Goal: Information Seeking & Learning: Learn about a topic

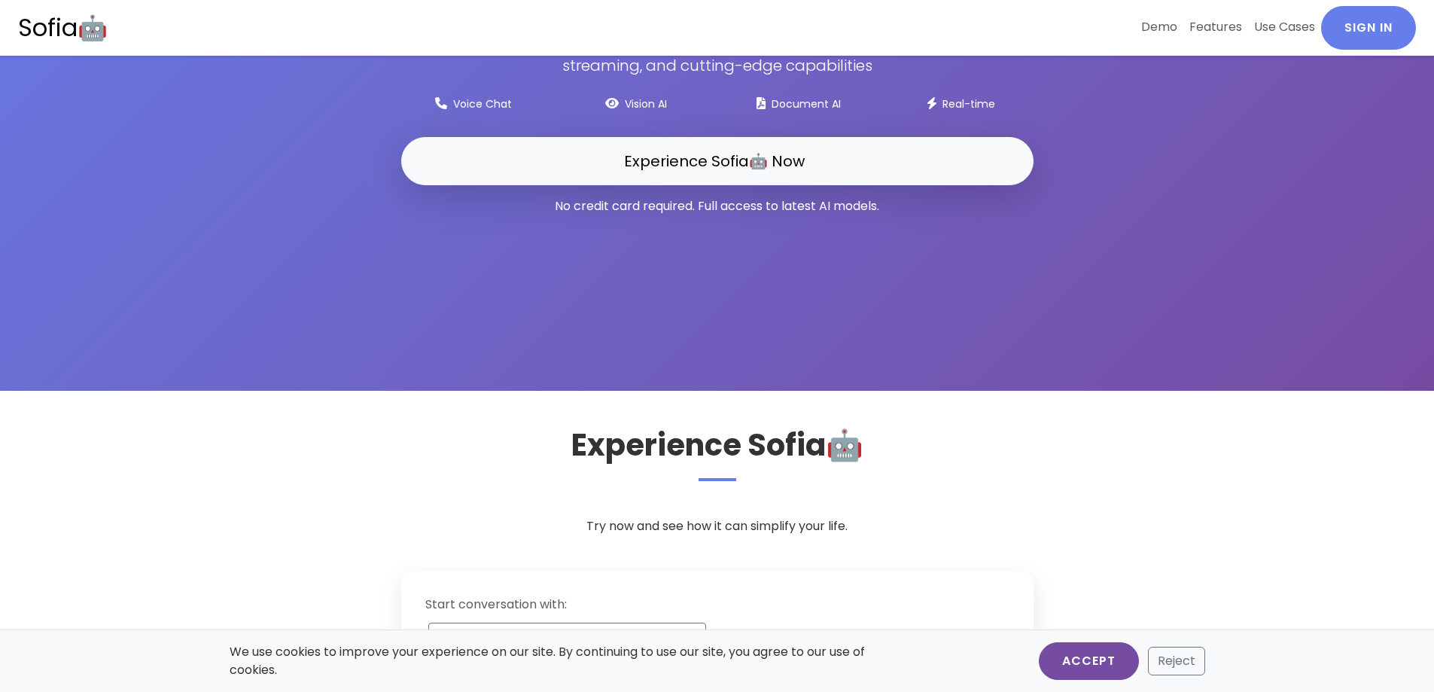
click at [1107, 653] on button "Accept" at bounding box center [1089, 661] width 100 height 38
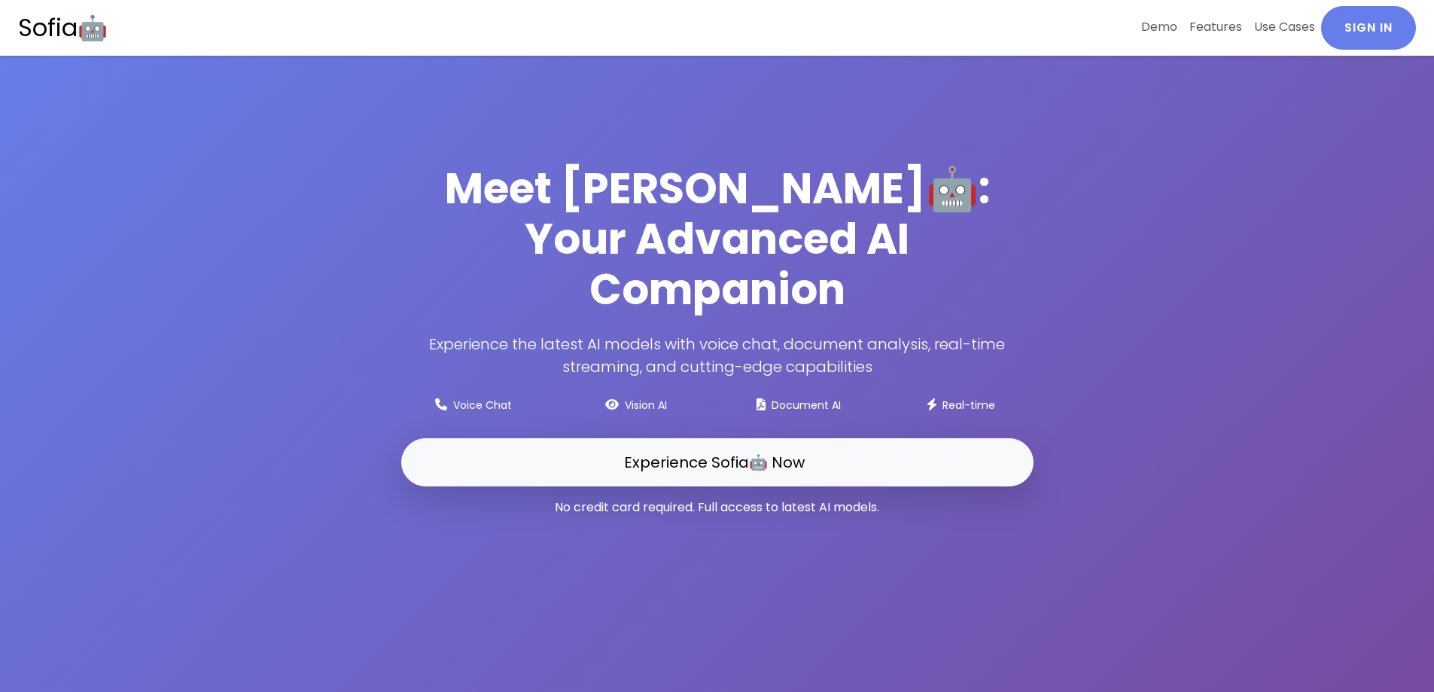
click at [1194, 188] on div "Meet [PERSON_NAME]🤖: Your Advanced AI Companion Experience the latest AI models…" at bounding box center [717, 346] width 975 height 366
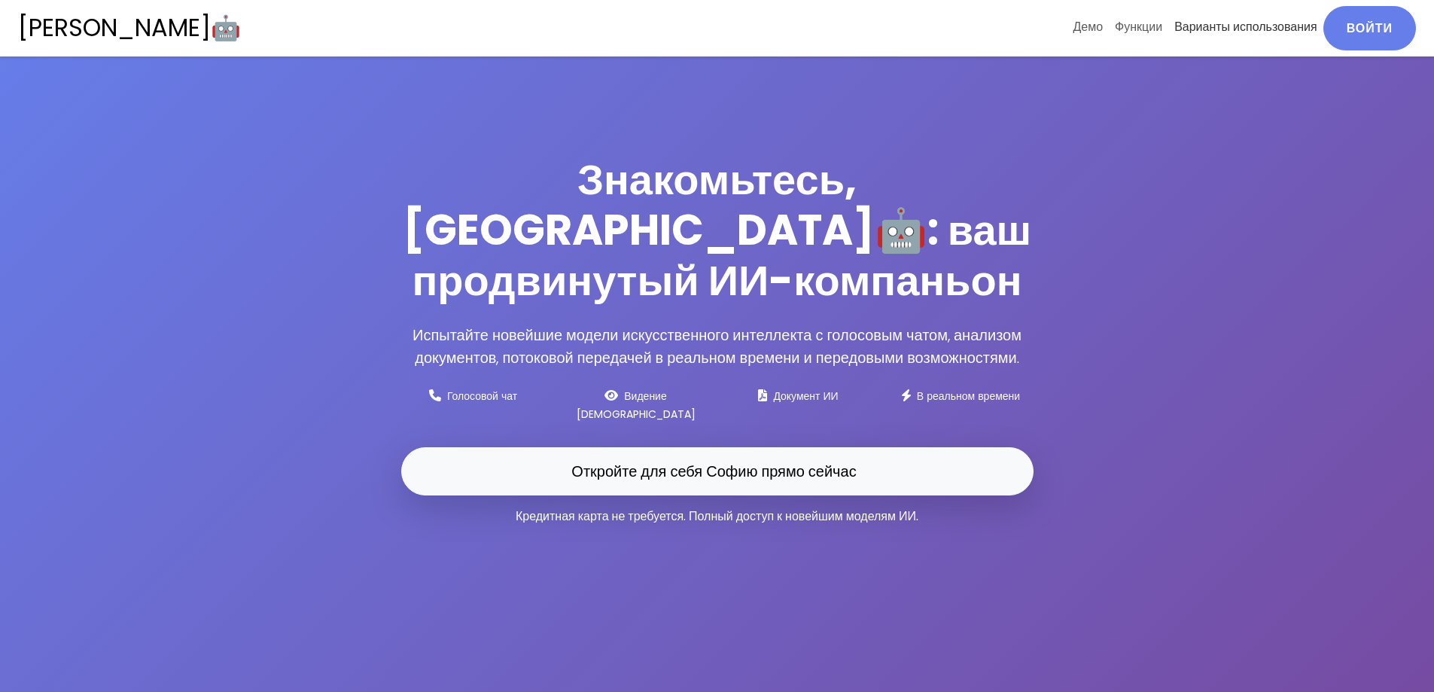
click at [1247, 31] on font "Варианты использования" at bounding box center [1245, 26] width 143 height 17
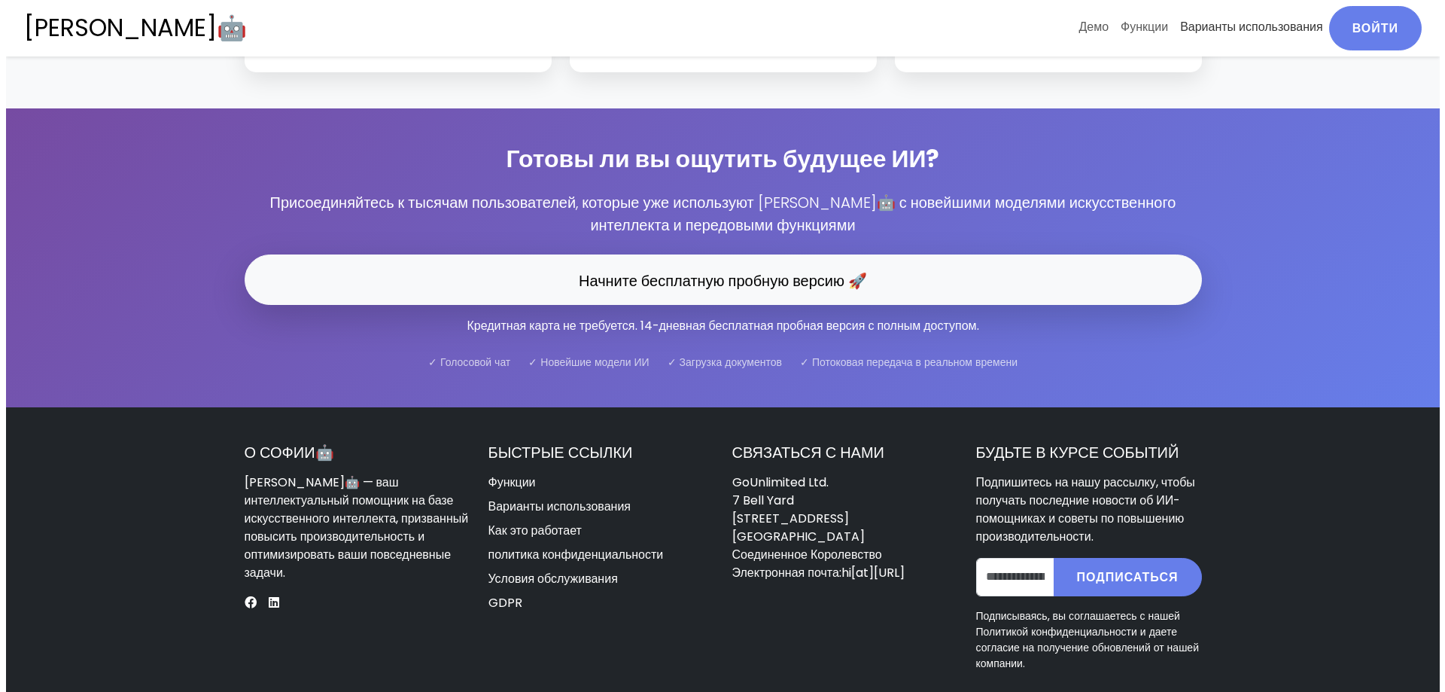
scroll to position [4713, 0]
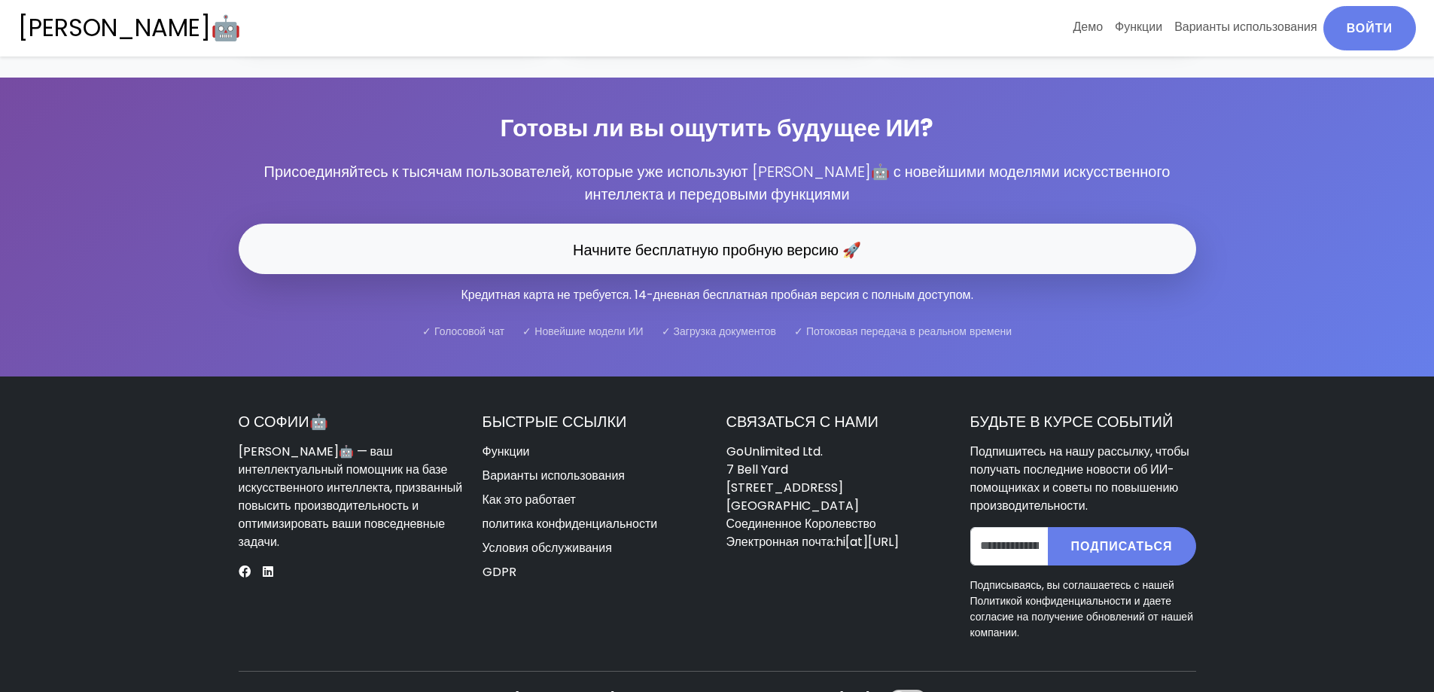
click at [705, 286] on font "Кредитная карта не требуется. 14-дневная бесплатная пробная версия с полным дос…" at bounding box center [717, 294] width 512 height 17
click at [580, 539] on font "Условия обслуживания" at bounding box center [546, 547] width 129 height 17
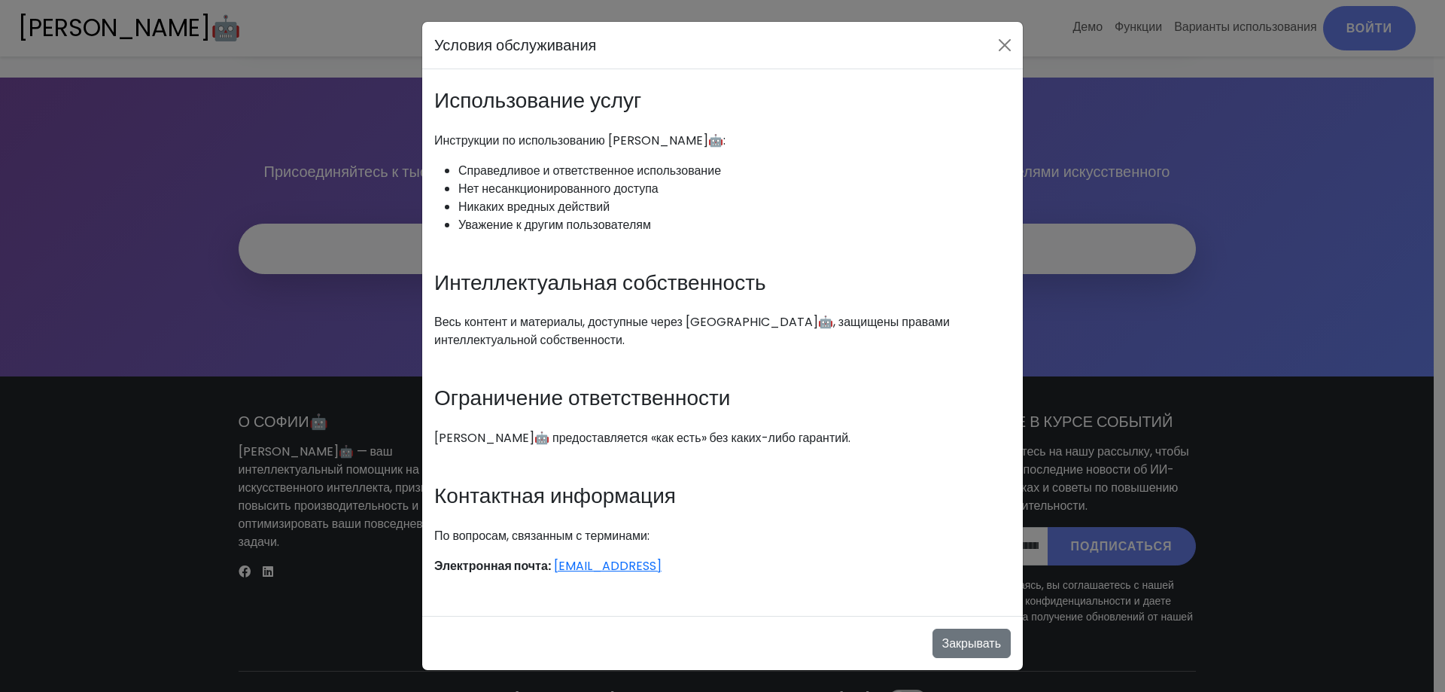
scroll to position [298, 0]
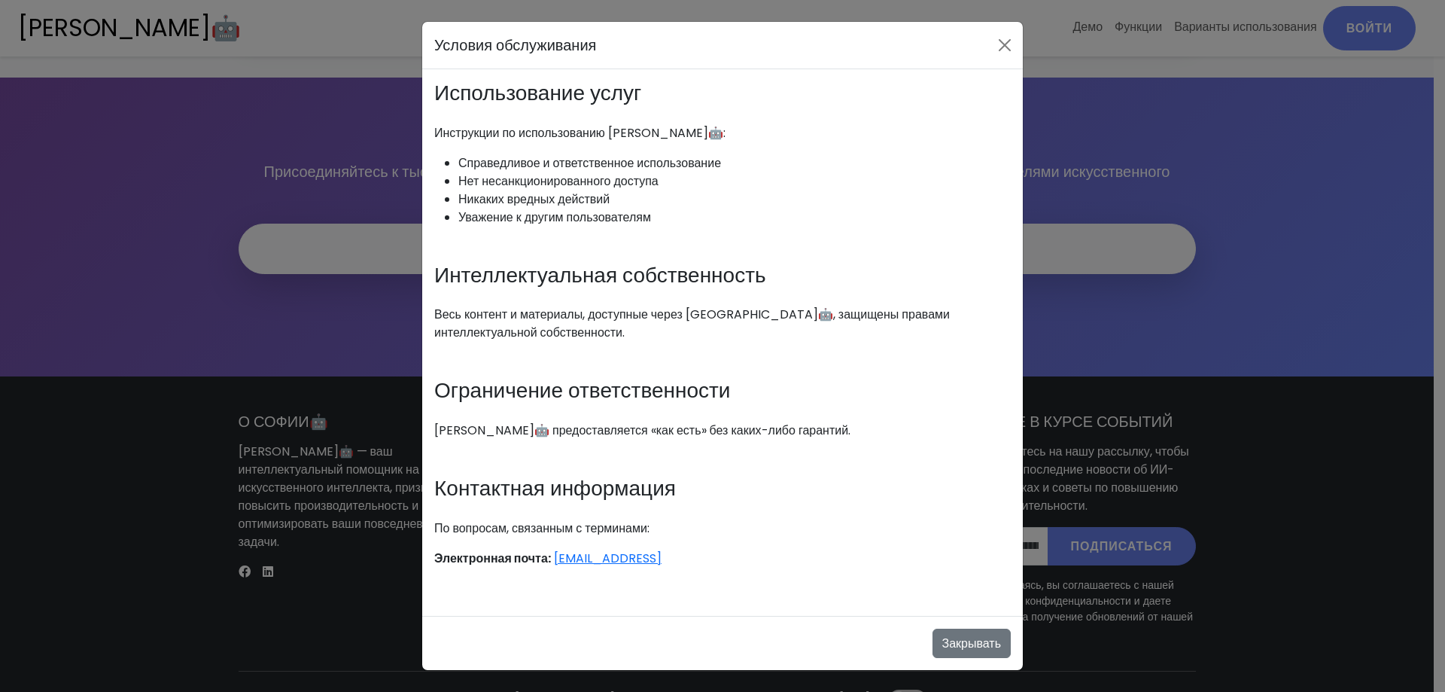
click at [784, 533] on p "По вопросам, связанным с терминами:" at bounding box center [722, 528] width 577 height 18
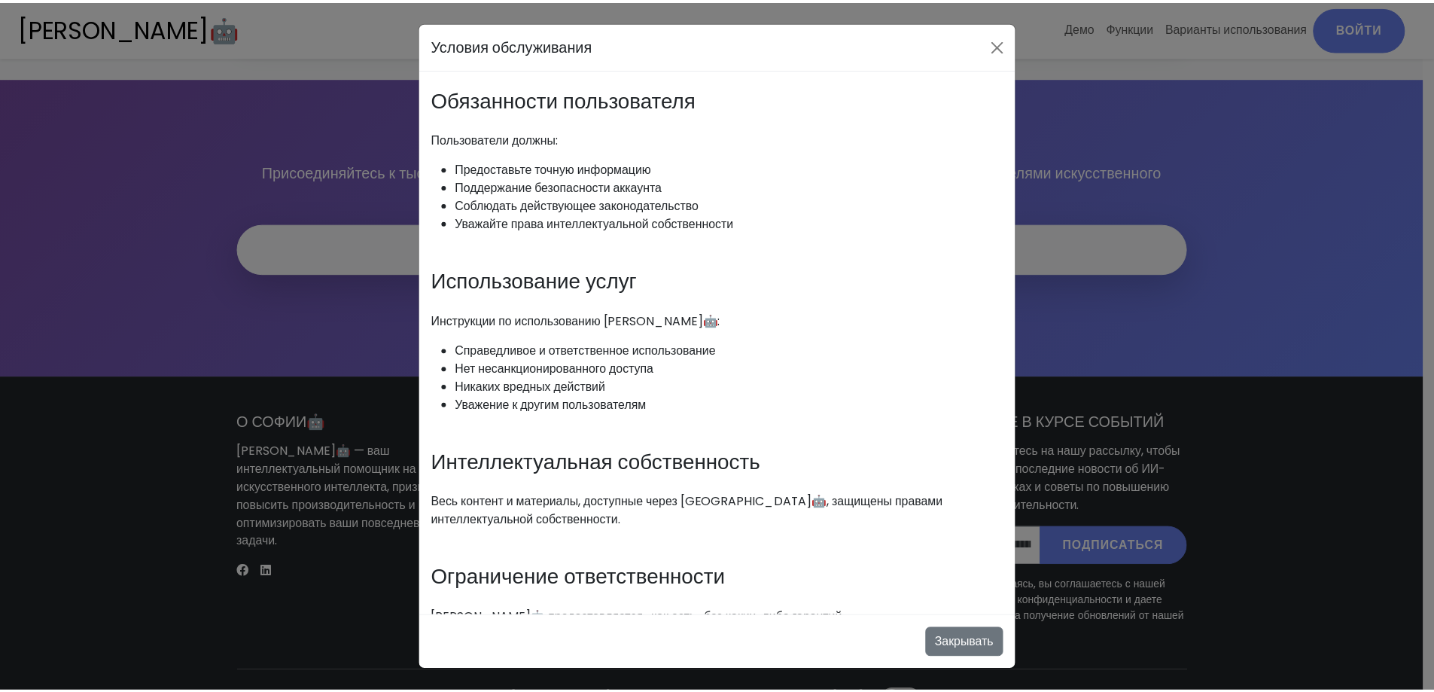
scroll to position [0, 0]
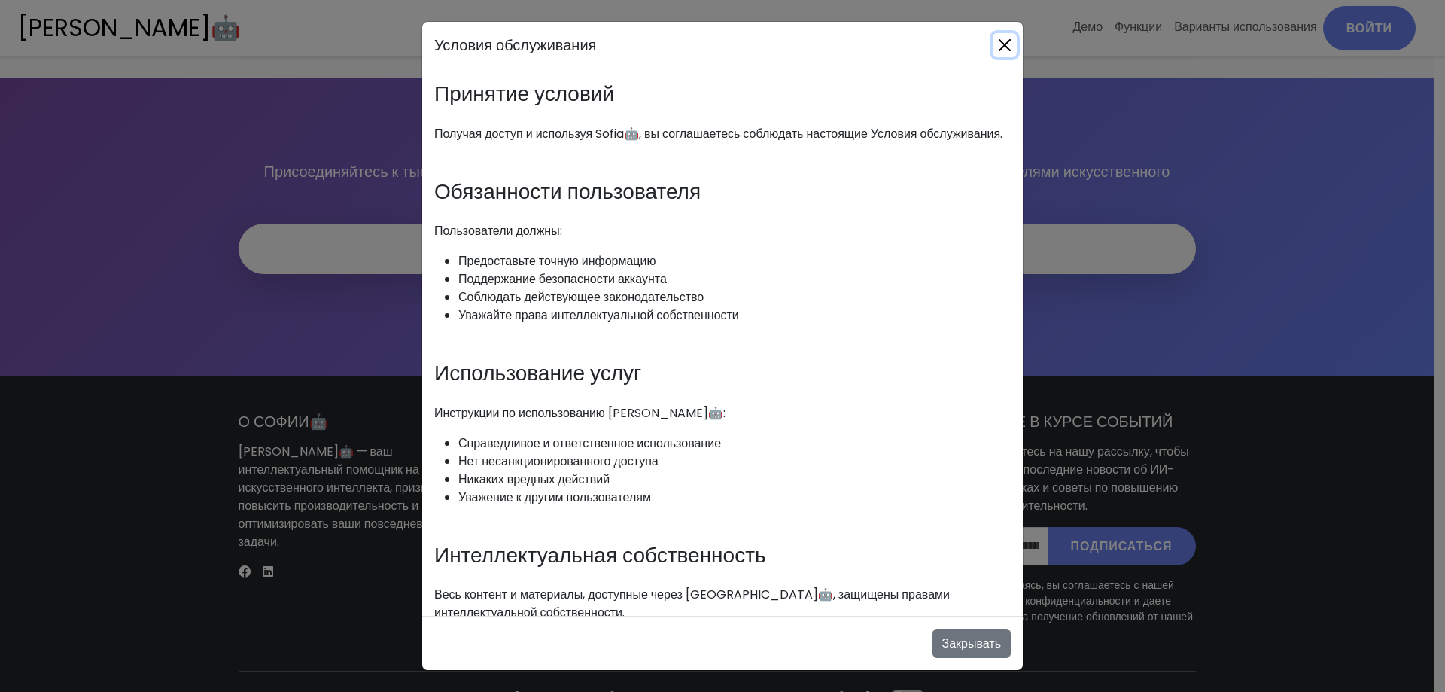
click at [1009, 44] on button "Закрывать" at bounding box center [1005, 45] width 24 height 24
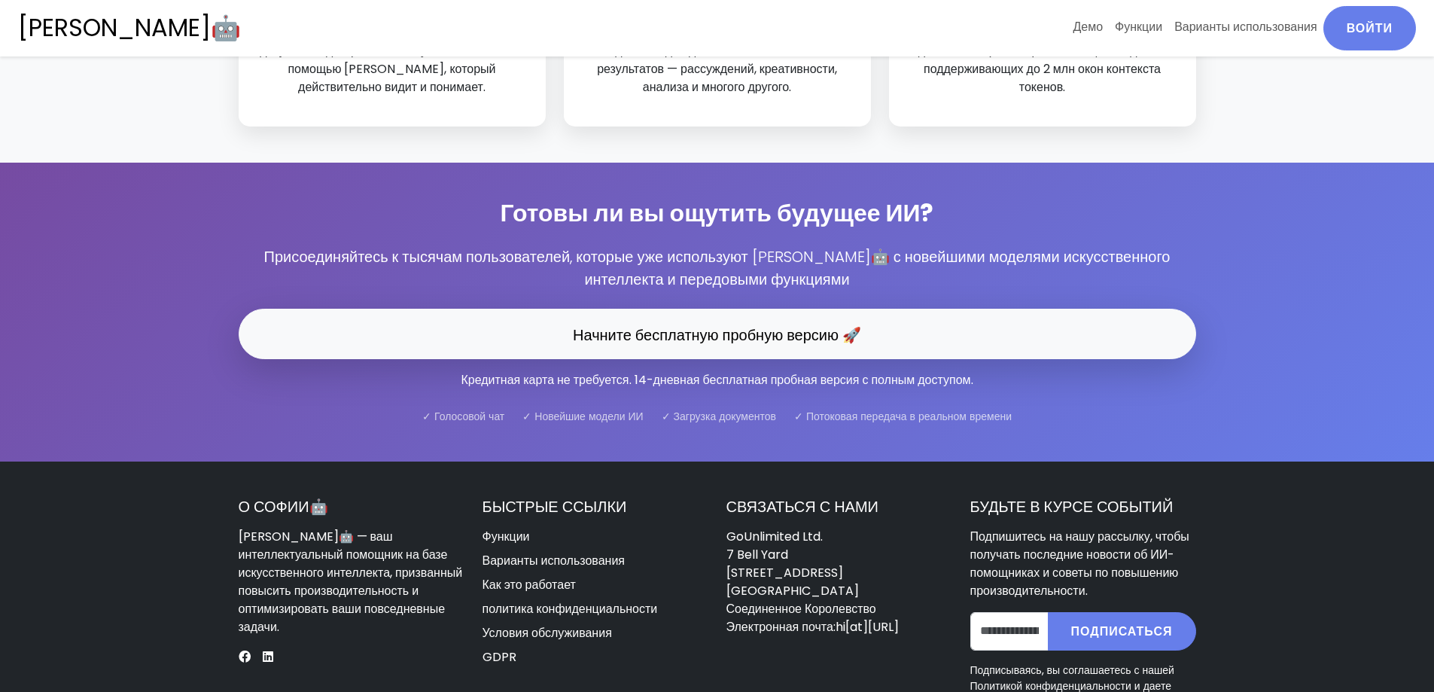
scroll to position [4713, 0]
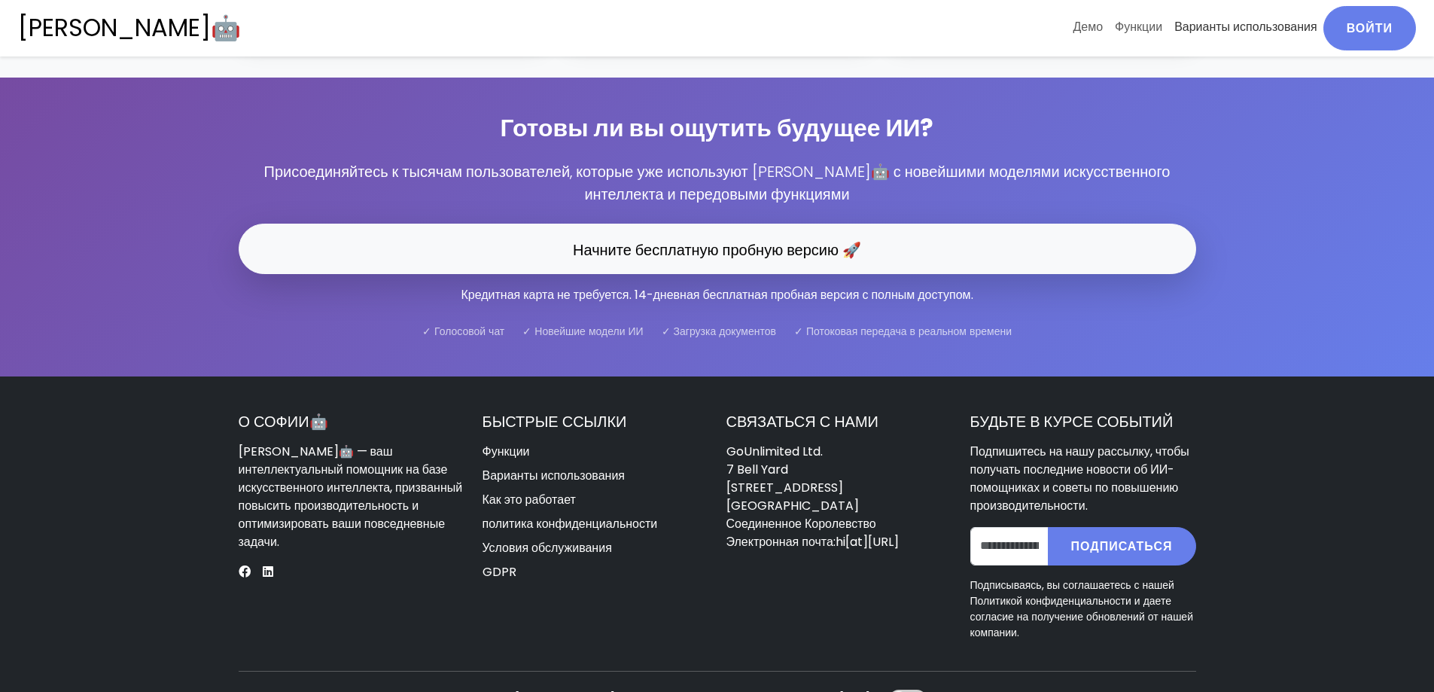
click at [1240, 24] on font "Варианты использования" at bounding box center [1245, 26] width 143 height 17
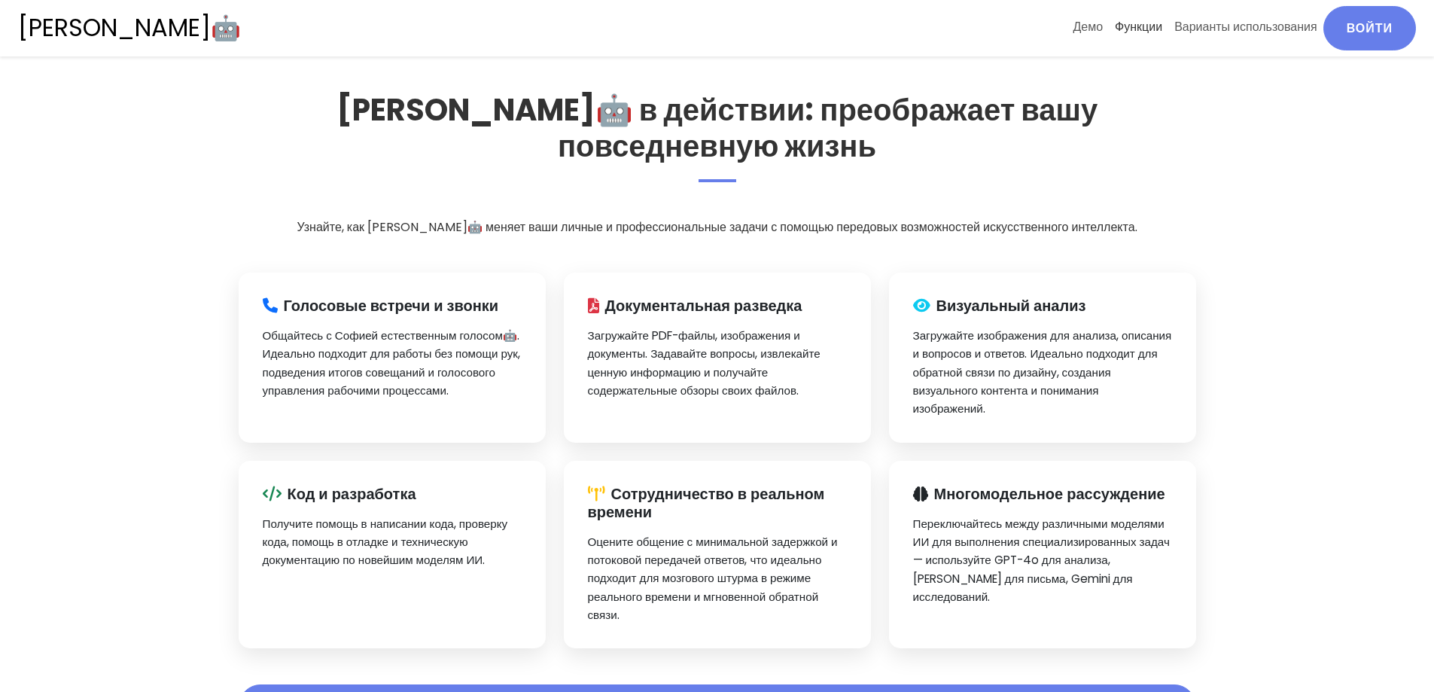
click at [1139, 31] on font "Функции" at bounding box center [1138, 26] width 47 height 17
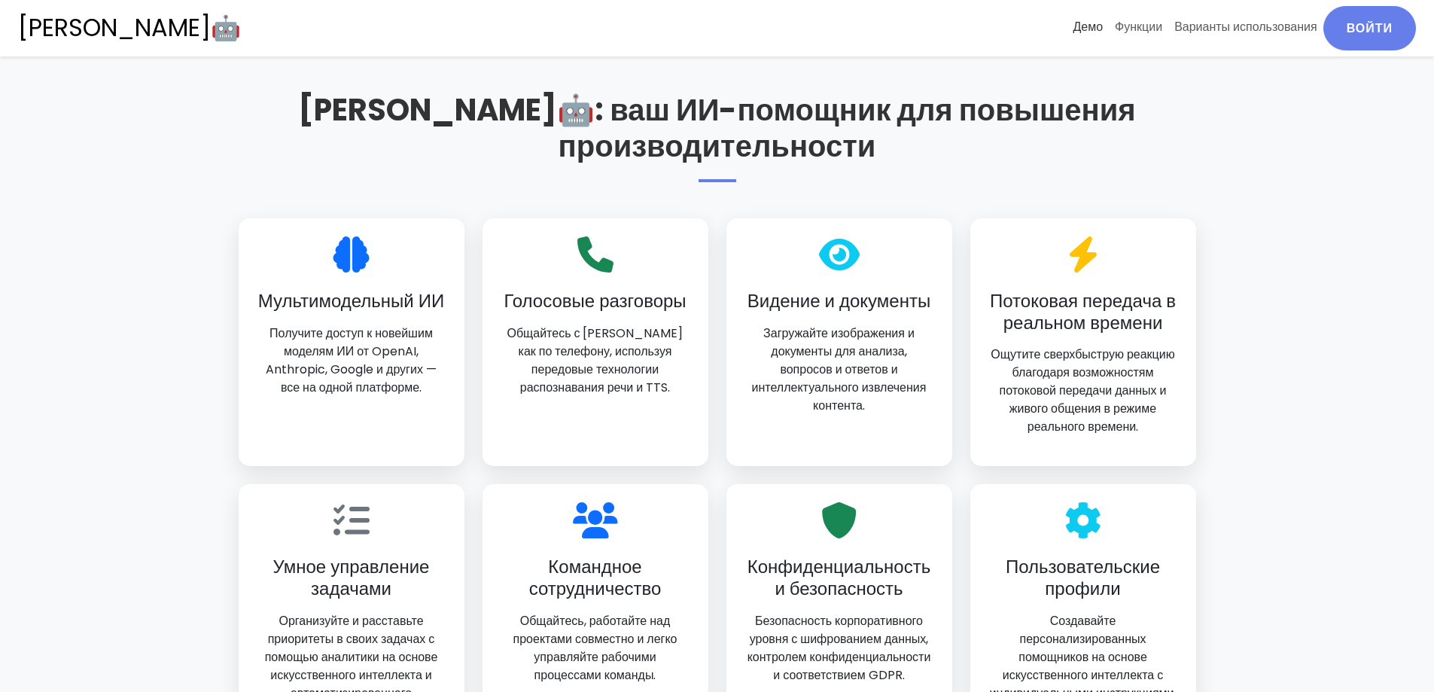
click at [1096, 29] on font "Демо" at bounding box center [1087, 26] width 30 height 17
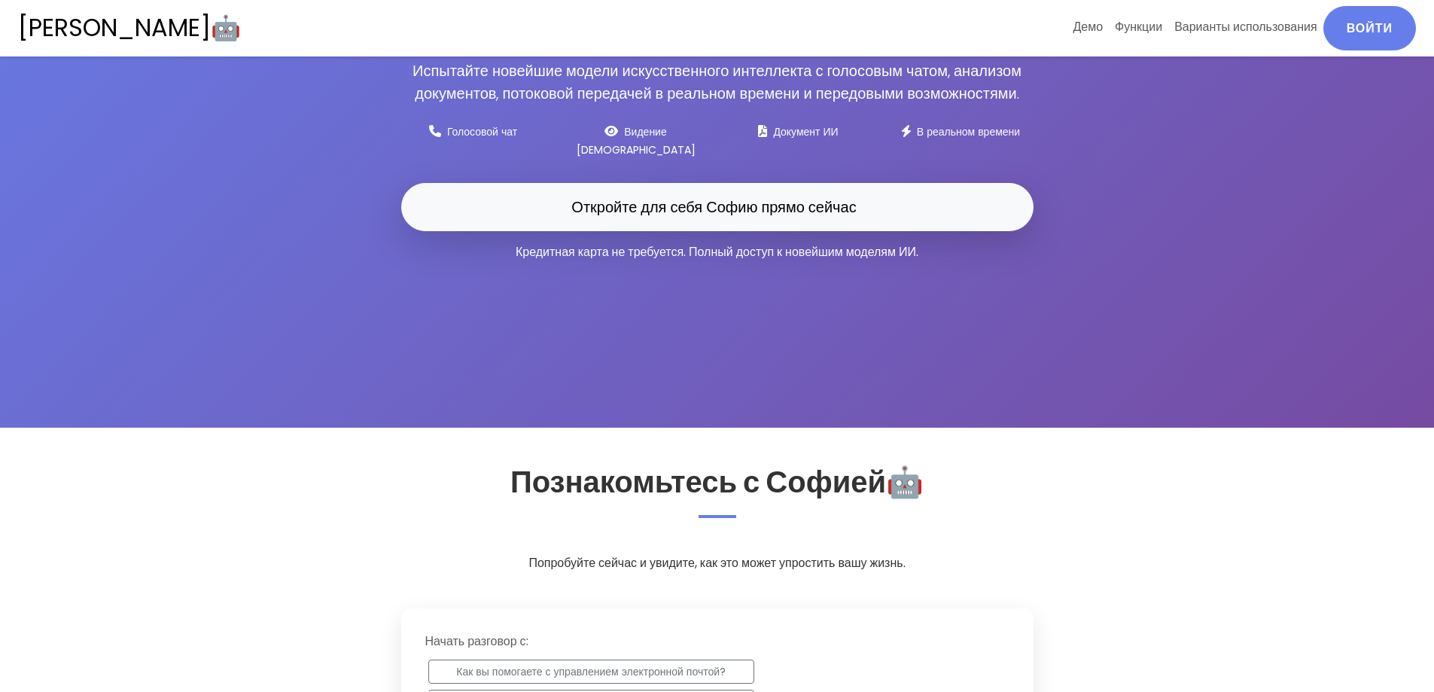
scroll to position [0, 0]
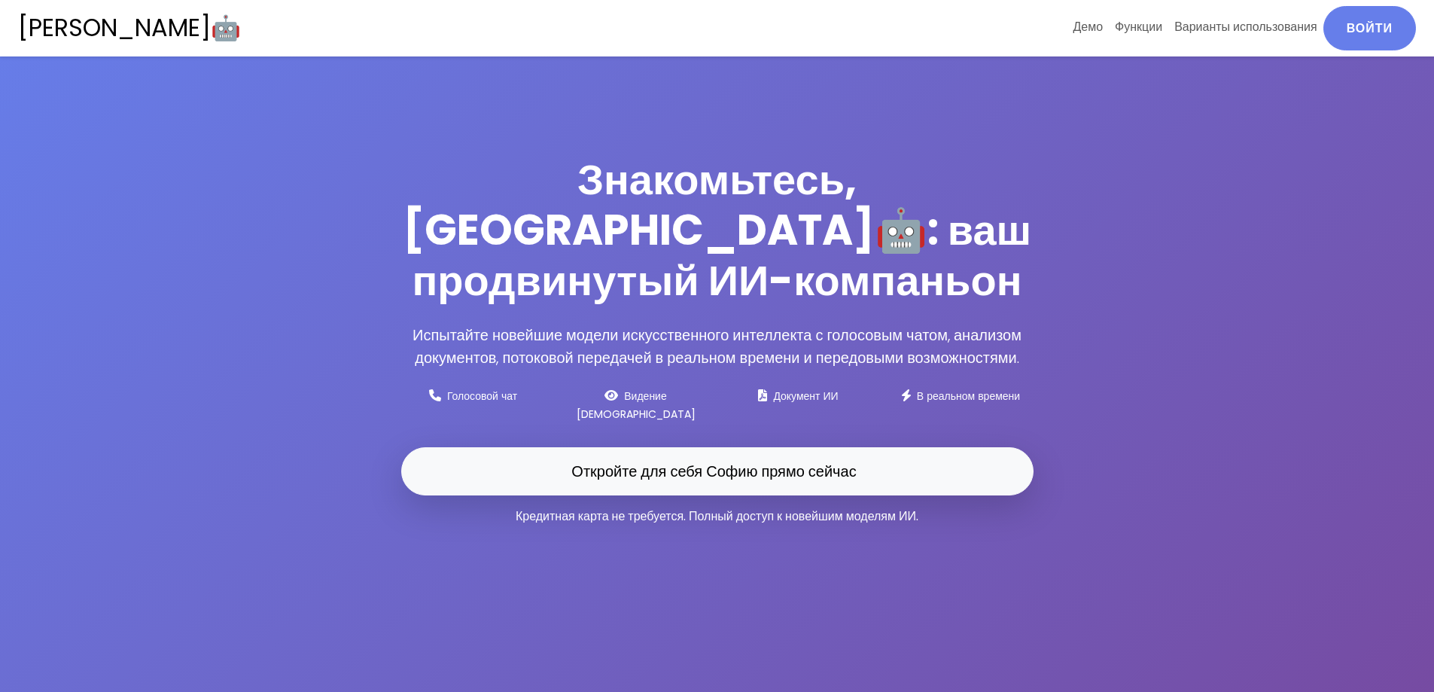
click at [70, 21] on font "[PERSON_NAME]🤖" at bounding box center [129, 28] width 223 height 34
